Goal: Task Accomplishment & Management: Manage account settings

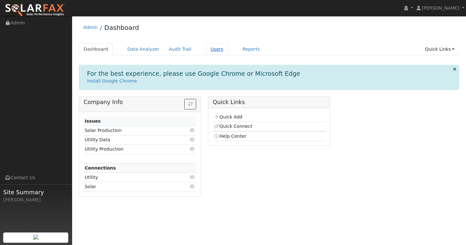
click at [207, 51] on link "Users" at bounding box center [217, 49] width 22 height 12
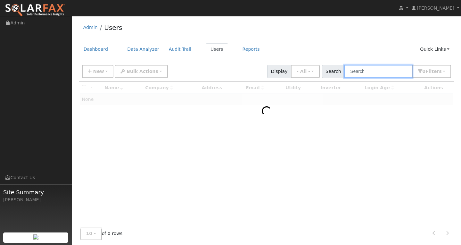
click at [371, 72] on input "text" at bounding box center [379, 71] width 68 height 13
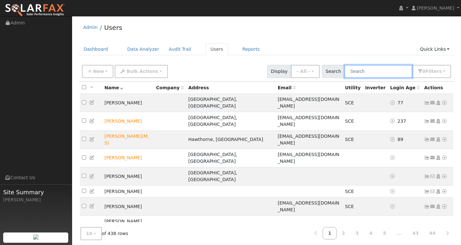
click at [368, 72] on input "text" at bounding box center [379, 71] width 68 height 13
paste input "[EMAIL_ADDRESS][DOMAIN_NAME]"
type input "[EMAIL_ADDRESS][DOMAIN_NAME]"
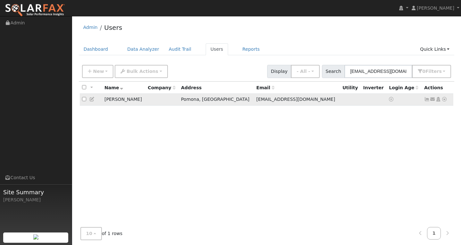
click at [427, 99] on icon at bounding box center [428, 99] width 6 height 4
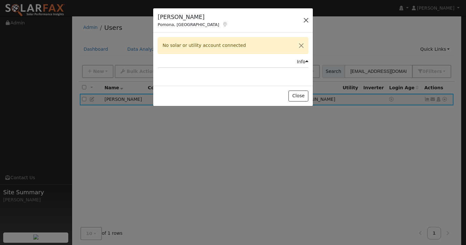
click at [307, 20] on button "button" at bounding box center [306, 20] width 9 height 9
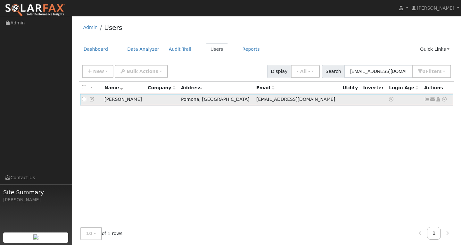
click at [444, 99] on icon at bounding box center [445, 99] width 6 height 4
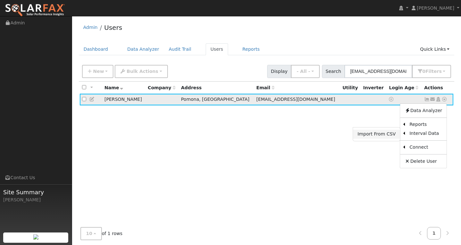
click at [388, 135] on link "Import From CSV" at bounding box center [376, 134] width 47 height 9
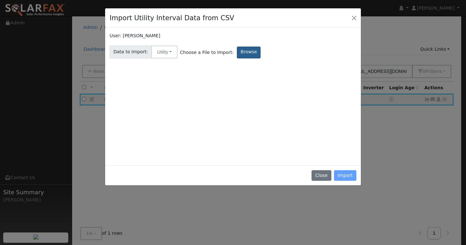
click at [238, 50] on label "Browse" at bounding box center [249, 52] width 24 height 12
click at [0, 0] on input "Browse" at bounding box center [0, 0] width 0 height 0
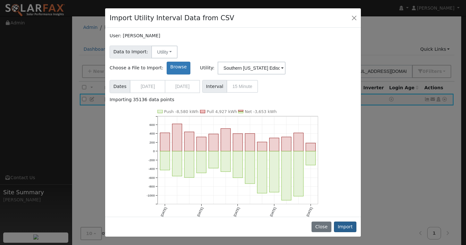
click at [346, 228] on button "Import" at bounding box center [345, 226] width 22 height 11
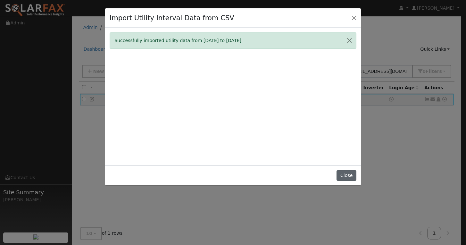
click at [349, 181] on button "Close" at bounding box center [347, 175] width 20 height 11
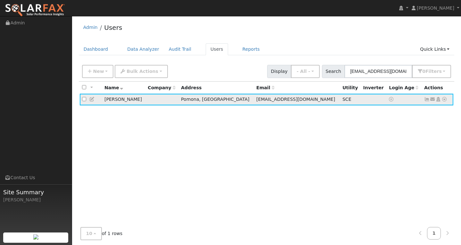
click at [426, 100] on icon at bounding box center [428, 99] width 6 height 4
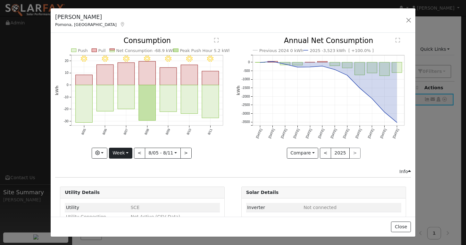
click at [120, 155] on button "Week" at bounding box center [120, 153] width 23 height 11
click at [123, 191] on link "Year" at bounding box center [131, 193] width 45 height 9
type input "2024-08-01"
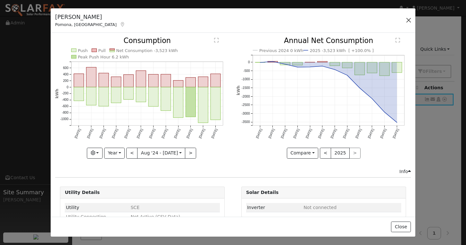
click at [407, 21] on button "button" at bounding box center [408, 20] width 9 height 9
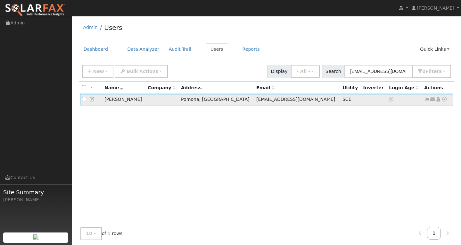
click at [426, 100] on icon at bounding box center [428, 99] width 6 height 4
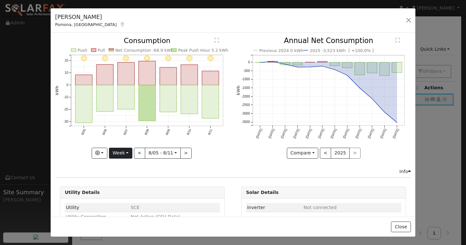
click at [121, 148] on button "Week" at bounding box center [120, 153] width 23 height 11
click at [122, 192] on link "Year" at bounding box center [131, 193] width 45 height 9
type input "2024-08-01"
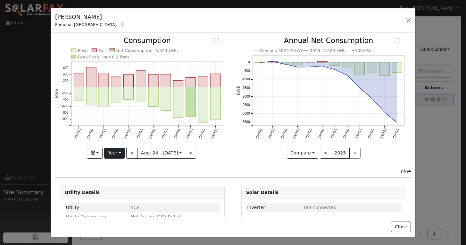
click at [118, 153] on button "Year" at bounding box center [114, 153] width 21 height 11
click at [118, 190] on link "Year" at bounding box center [127, 193] width 45 height 9
copy text "-3,523 kWh"
drag, startPoint x: 148, startPoint y: 50, endPoint x: 169, endPoint y: 50, distance: 21.2
click at [169, 50] on text "Net Consumption -3,523 kWh" at bounding box center [147, 50] width 62 height 5
